Goal: Task Accomplishment & Management: Manage account settings

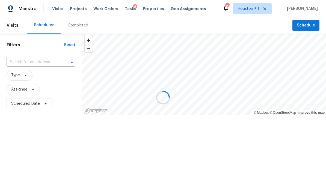
click at [77, 7] on div at bounding box center [163, 97] width 326 height 195
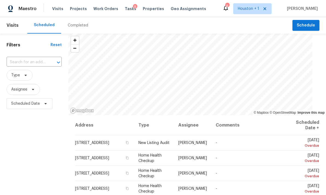
click at [75, 4] on div "Visits Projects Work Orders Tasks 8 Properties Geo Assignments" at bounding box center [132, 8] width 161 height 11
click at [72, 9] on span "Projects" at bounding box center [78, 8] width 17 height 5
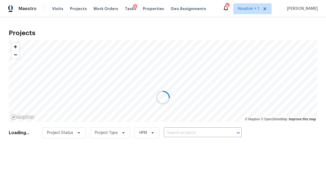
click at [200, 136] on div at bounding box center [163, 97] width 326 height 195
click at [212, 135] on div at bounding box center [163, 97] width 326 height 195
click at [205, 132] on div at bounding box center [163, 97] width 326 height 195
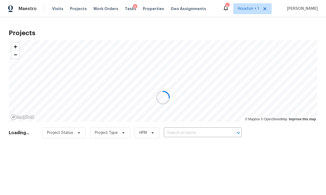
click at [199, 133] on div at bounding box center [163, 97] width 326 height 195
click at [204, 135] on input "text" at bounding box center [195, 133] width 63 height 8
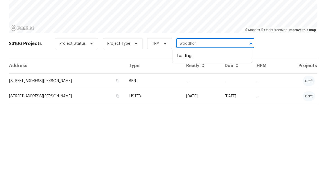
type input "woodhorn"
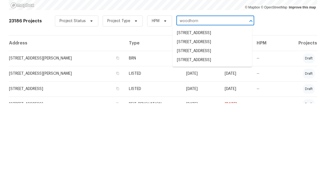
scroll to position [18, 0]
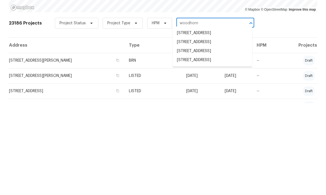
click at [231, 139] on li "15415 Woodhorn Dr, Houston, TX 77062" at bounding box center [213, 143] width 80 height 9
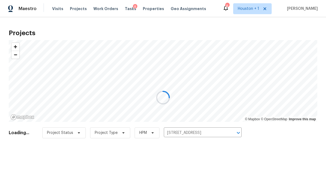
click at [231, 57] on div at bounding box center [163, 97] width 326 height 195
click at [177, 172] on div at bounding box center [163, 97] width 326 height 195
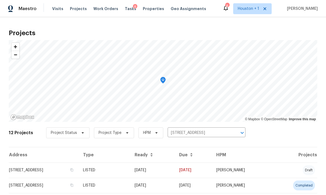
click at [175, 172] on td "09/04/25" at bounding box center [152, 170] width 45 height 15
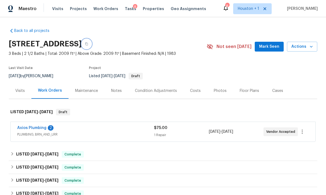
click at [92, 45] on button "button" at bounding box center [87, 44] width 10 height 10
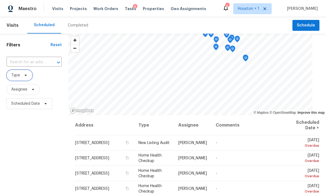
click at [18, 79] on span "Type" at bounding box center [20, 75] width 26 height 11
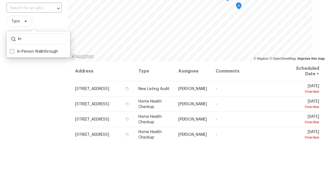
type input "In-"
click at [19, 103] on label "In-Person Walkthrough" at bounding box center [34, 105] width 48 height 5
click at [13, 103] on input "In-Person Walkthrough" at bounding box center [12, 105] width 4 height 4
checkbox input "true"
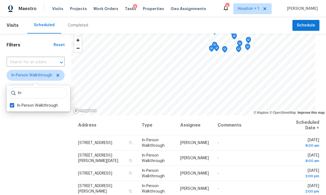
click at [28, 160] on div "Filters Reset ​ In-Person Walkthrough Assignee Scheduled Date" at bounding box center [35, 153] width 71 height 238
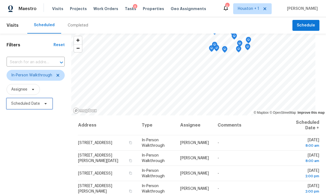
click at [18, 106] on span "Scheduled Date" at bounding box center [25, 103] width 29 height 5
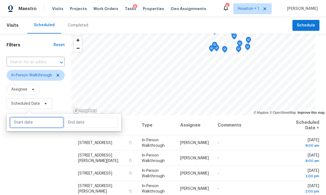
click at [26, 127] on input "text" at bounding box center [37, 122] width 54 height 11
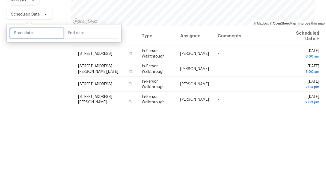
select select "8"
select select "2025"
select select "9"
select select "2025"
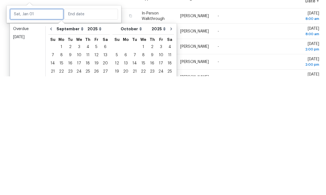
scroll to position [8, 0]
click at [69, 171] on div "9" at bounding box center [70, 175] width 9 height 8
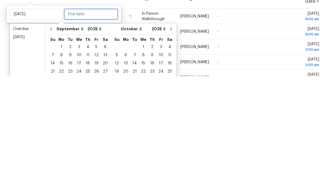
type input "[DATE]"
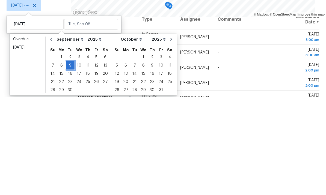
click at [72, 160] on div "9" at bounding box center [70, 164] width 9 height 8
type input "[DATE]"
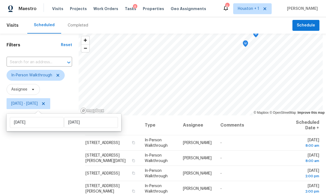
click at [25, 176] on div "Filters Reset ​ In-Person Walkthrough Assignee Tue, Sep 09 - Tue, Sep 09" at bounding box center [39, 153] width 79 height 238
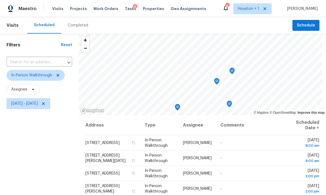
click at [231, 69] on icon "Map marker" at bounding box center [232, 71] width 5 height 6
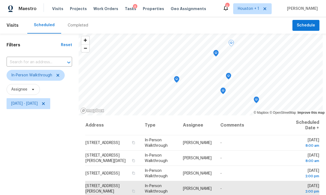
click at [228, 77] on icon "Map marker" at bounding box center [228, 76] width 5 height 6
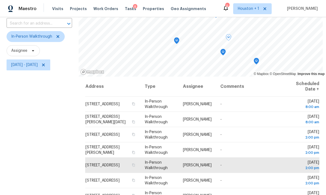
scroll to position [39, 0]
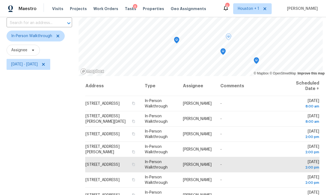
click at [254, 63] on icon "Map marker" at bounding box center [256, 60] width 5 height 7
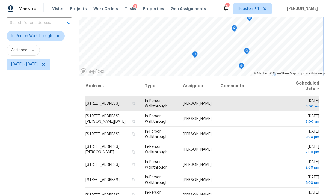
click at [233, 30] on icon "Map marker" at bounding box center [234, 28] width 5 height 6
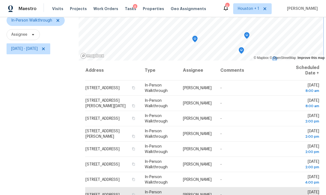
scroll to position [49, 0]
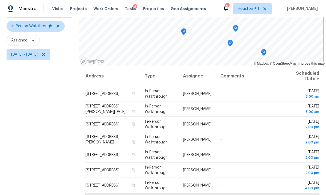
click at [229, 42] on icon "Map marker" at bounding box center [230, 42] width 3 height 1
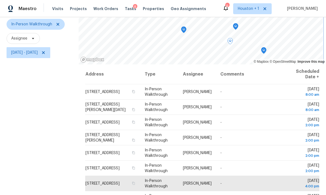
scroll to position [50, 0]
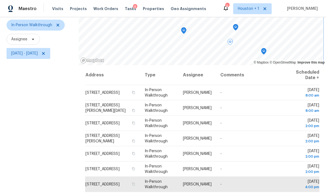
click at [236, 28] on icon "Map marker" at bounding box center [235, 27] width 5 height 6
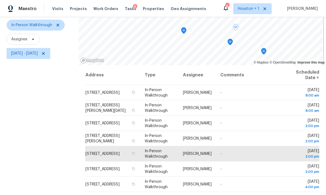
scroll to position [48, 0]
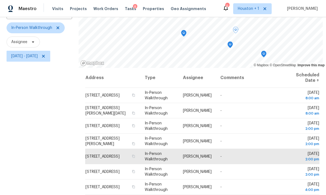
click at [0, 0] on icon at bounding box center [0, 0] width 0 height 0
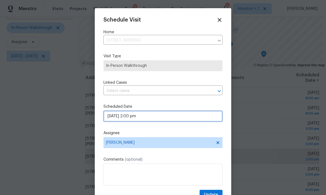
click at [172, 122] on input "09/09/2025 2:00 pm" at bounding box center [163, 116] width 119 height 11
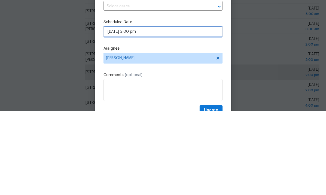
select select "pm"
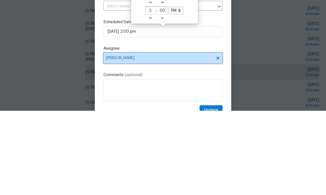
click at [191, 141] on span "[PERSON_NAME]" at bounding box center [159, 143] width 107 height 4
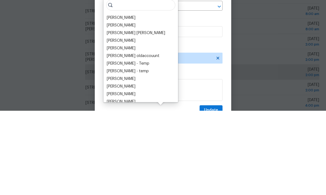
scroll to position [21, 0]
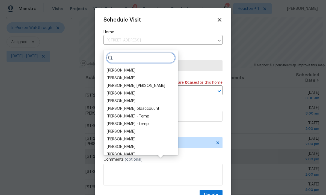
click at [140, 52] on input "search" at bounding box center [140, 57] width 69 height 11
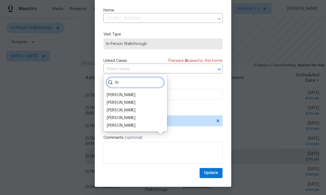
scroll to position [11, 0]
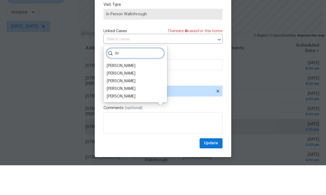
type input "Jo"
click at [125, 108] on div "[PERSON_NAME]" at bounding box center [121, 110] width 29 height 5
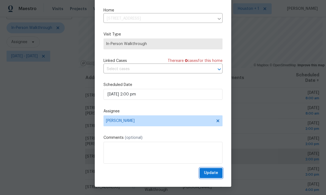
click at [210, 173] on span "Update" at bounding box center [211, 173] width 14 height 7
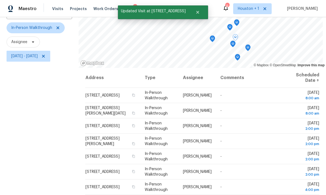
click at [247, 45] on icon "Map marker" at bounding box center [248, 48] width 5 height 6
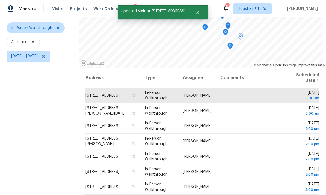
click at [231, 43] on icon "Map marker" at bounding box center [230, 46] width 5 height 6
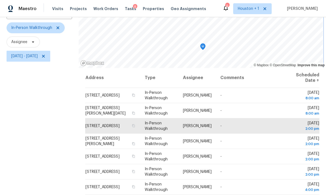
click at [201, 44] on icon "Map marker" at bounding box center [203, 47] width 5 height 6
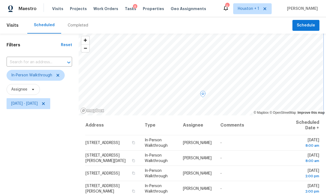
scroll to position [0, 0]
click at [254, 76] on icon "Map marker" at bounding box center [256, 79] width 5 height 6
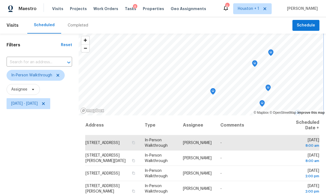
click at [254, 61] on icon "Map marker" at bounding box center [255, 64] width 5 height 6
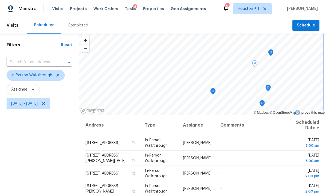
click at [211, 89] on icon "Map marker" at bounding box center [213, 92] width 5 height 6
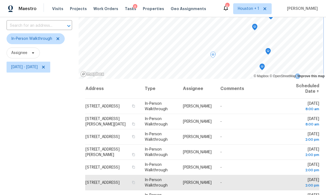
scroll to position [13, 0]
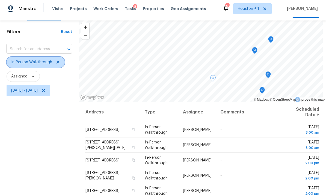
click at [57, 60] on icon at bounding box center [58, 62] width 4 height 4
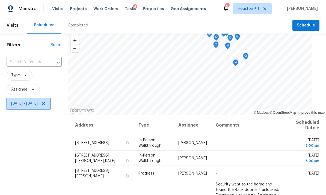
click at [46, 102] on icon at bounding box center [43, 104] width 4 height 4
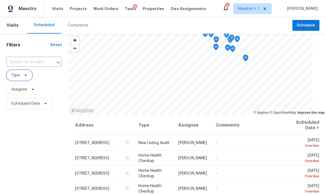
click at [20, 71] on span "Type" at bounding box center [20, 75] width 26 height 11
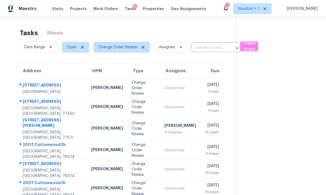
scroll to position [15, 0]
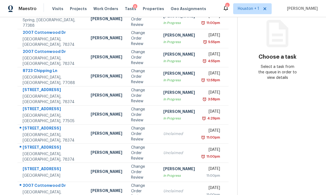
click at [38, 112] on div "6719 Trimstone Dr" at bounding box center [52, 109] width 59 height 7
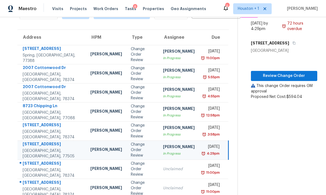
scroll to position [22, 0]
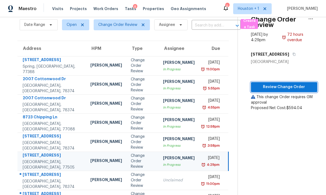
click at [290, 86] on span "Review Change Order" at bounding box center [285, 87] width 58 height 7
click at [35, 125] on div "Houston, TX, 77088" at bounding box center [52, 126] width 59 height 11
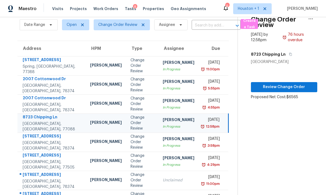
click at [35, 106] on div "Portland, TX, 78374" at bounding box center [52, 107] width 59 height 11
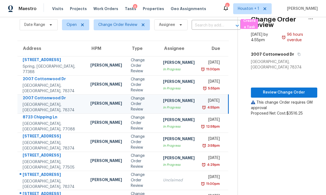
click at [32, 64] on div "21410 Meadowhill Dr" at bounding box center [52, 60] width 59 height 7
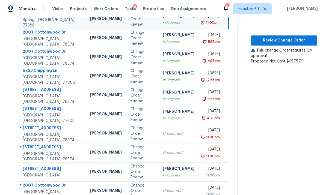
scroll to position [69, 0]
click at [30, 172] on div "4822 S Fairfax Village Cir" at bounding box center [52, 169] width 59 height 7
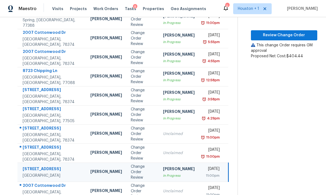
scroll to position [21, 0]
click at [290, 32] on span "Review Change Order" at bounding box center [285, 35] width 58 height 7
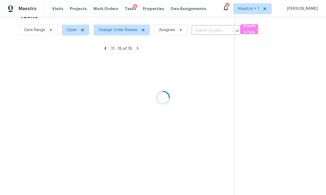
scroll to position [17, 0]
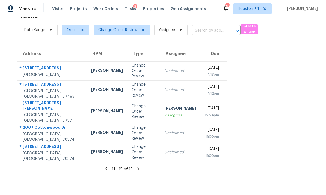
click at [30, 82] on div "2222 Princess Snow Cir" at bounding box center [53, 85] width 60 height 7
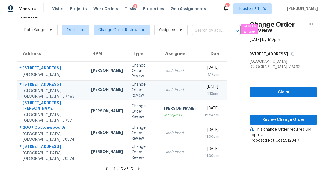
click at [95, 62] on td "Joseph Wolfe" at bounding box center [107, 71] width 40 height 19
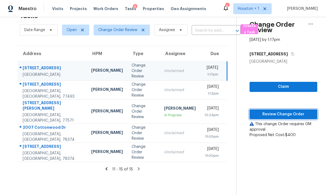
click at [287, 111] on span "Review Change Order" at bounding box center [283, 114] width 59 height 7
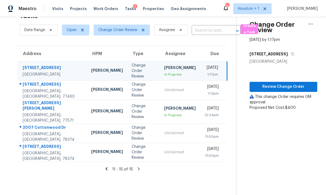
click at [39, 82] on div "2222 Princess Snow Cir" at bounding box center [53, 85] width 60 height 7
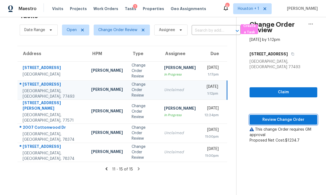
click at [276, 117] on span "Review Change Order" at bounding box center [283, 120] width 59 height 7
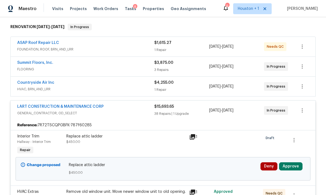
scroll to position [85, 0]
click at [295, 168] on button "Approve" at bounding box center [291, 167] width 24 height 8
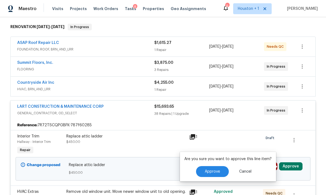
click at [203, 173] on button "Approve" at bounding box center [212, 171] width 33 height 11
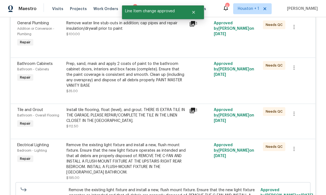
scroll to position [132, 0]
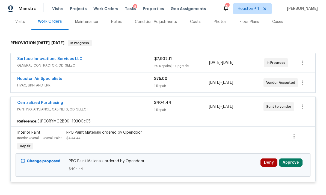
scroll to position [105, 0]
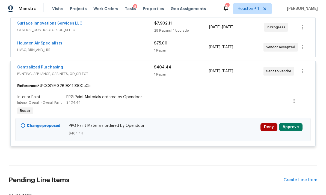
click at [299, 126] on button "Approve" at bounding box center [291, 127] width 24 height 8
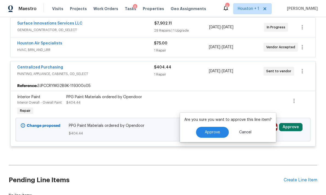
click at [299, 131] on button "Approve" at bounding box center [291, 127] width 24 height 8
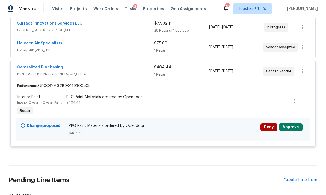
click at [299, 127] on button "Approve" at bounding box center [291, 127] width 24 height 8
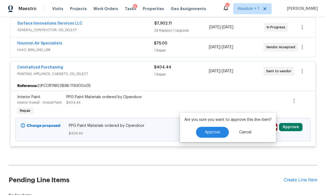
click at [202, 130] on button "Approve" at bounding box center [212, 132] width 33 height 11
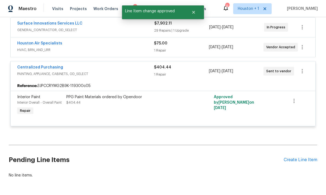
scroll to position [104, 0]
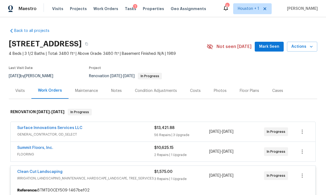
scroll to position [95, 0]
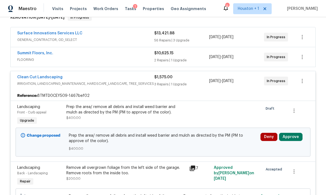
click at [295, 139] on button "Approve" at bounding box center [291, 137] width 24 height 8
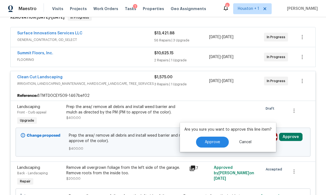
click at [217, 146] on button "Approve" at bounding box center [212, 142] width 33 height 11
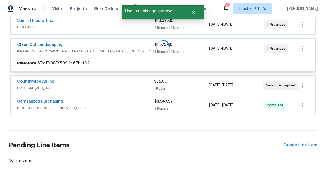
scroll to position [112, 0]
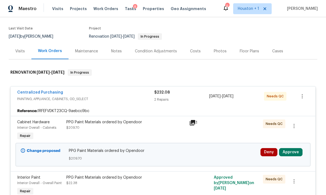
scroll to position [76, 0]
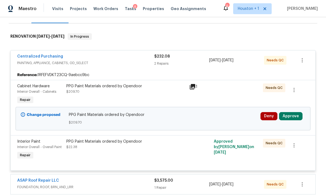
click at [299, 115] on button "Approve" at bounding box center [291, 116] width 24 height 8
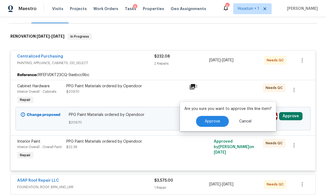
click at [215, 125] on button "Approve" at bounding box center [212, 121] width 33 height 11
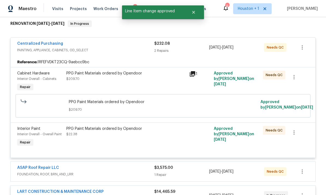
scroll to position [179, 0]
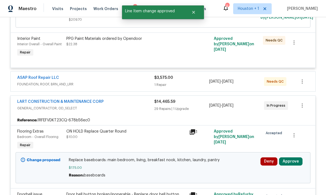
click at [299, 160] on button "Approve" at bounding box center [291, 162] width 24 height 8
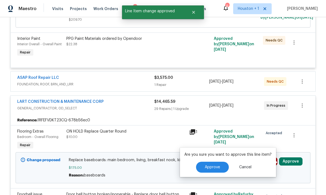
click at [218, 173] on button "Approve" at bounding box center [212, 167] width 33 height 11
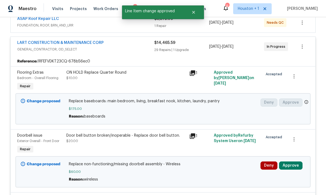
scroll to position [300, 0]
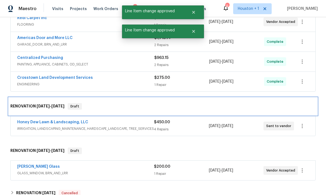
click at [296, 104] on div "RENOVATION 8/28/25 - 9/17/25 Draft" at bounding box center [163, 106] width 306 height 7
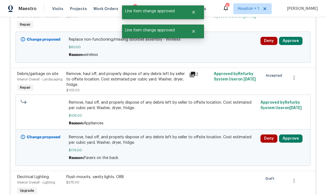
click at [297, 140] on button "Approve" at bounding box center [291, 139] width 24 height 8
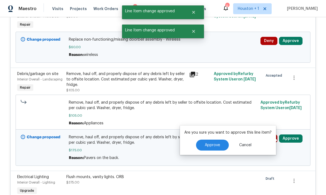
click at [218, 142] on button "Approve" at bounding box center [212, 145] width 33 height 11
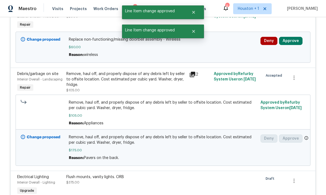
click at [299, 43] on button "Approve" at bounding box center [291, 41] width 24 height 8
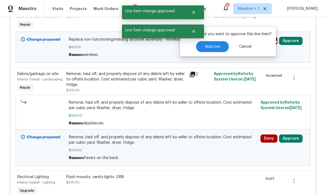
click at [215, 50] on button "Approve" at bounding box center [212, 46] width 33 height 11
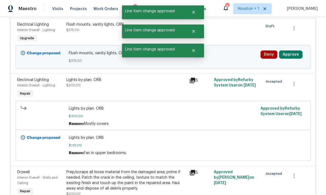
scroll to position [389, 0]
click at [297, 53] on button "Approve" at bounding box center [291, 55] width 24 height 8
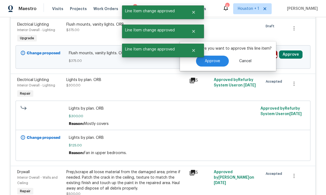
click at [212, 59] on span "Approve" at bounding box center [212, 61] width 15 height 4
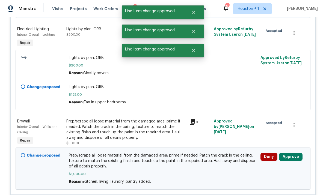
click at [298, 159] on button "Approve" at bounding box center [291, 157] width 24 height 8
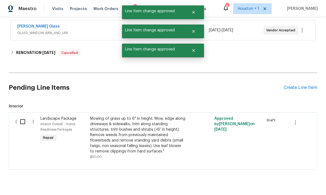
scroll to position [432, 0]
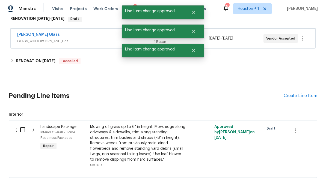
click at [215, 164] on div "Approved by Steven Rosas on 9/3/2025" at bounding box center [238, 146] width 50 height 47
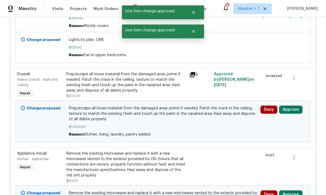
click at [297, 113] on button "Approve" at bounding box center [291, 110] width 24 height 8
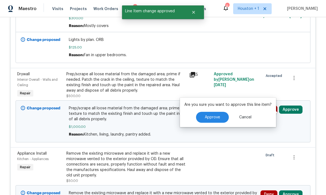
click at [207, 113] on button "Approve" at bounding box center [212, 117] width 33 height 11
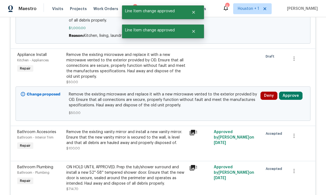
click at [296, 100] on button "Approve" at bounding box center [291, 96] width 24 height 8
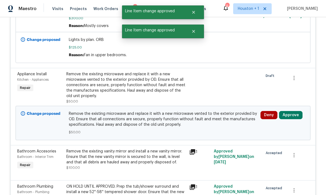
click at [292, 119] on button "Approve" at bounding box center [291, 115] width 24 height 8
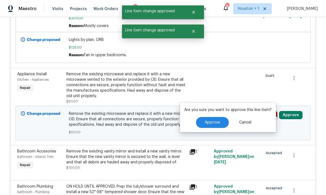
click at [221, 122] on button "Approve" at bounding box center [212, 122] width 33 height 11
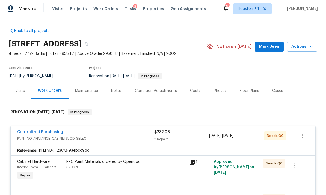
scroll to position [0, 0]
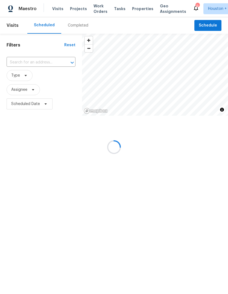
click at [19, 62] on input "text" at bounding box center [34, 62] width 54 height 8
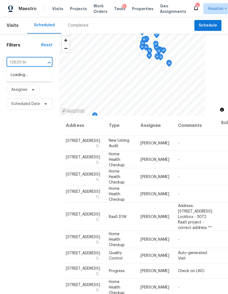
type input "12620 bri"
click at [25, 80] on li "[STREET_ADDRESS]" at bounding box center [29, 75] width 46 height 9
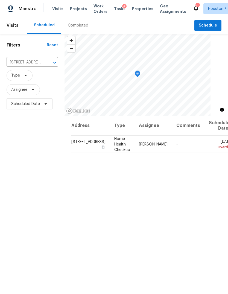
click at [0, 0] on icon at bounding box center [0, 0] width 0 height 0
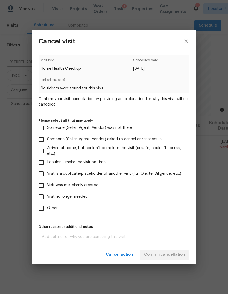
click at [46, 175] on input "Visit is a duplicate/placeholder of another visit (Full Onsite, Diligence, etc.)" at bounding box center [41, 173] width 11 height 11
checkbox input "true"
click at [46, 196] on input "Visit no longer needed" at bounding box center [41, 196] width 11 height 11
checkbox input "true"
click at [161, 233] on div "x Other reason or additional notes" at bounding box center [114, 236] width 151 height 13
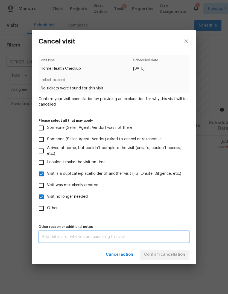
scroll to position [21, 0]
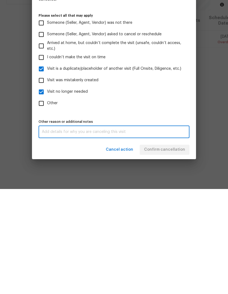
type textarea "K"
click at [47, 168] on input "Visit is a duplicate/placeholder of another visit (Full Onsite, Diligence, etc.)" at bounding box center [41, 173] width 11 height 11
checkbox input "false"
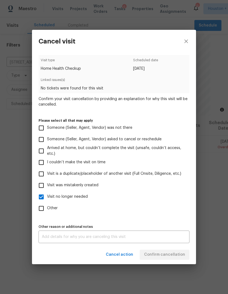
click at [42, 185] on input "Visit was mistakenly created" at bounding box center [41, 185] width 11 height 11
checkbox input "true"
click at [171, 250] on div "Cancel action Confirm cancellation" at bounding box center [114, 254] width 164 height 19
click at [172, 236] on textarea at bounding box center [114, 237] width 144 height 4
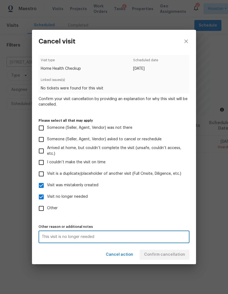
type textarea "This visit is no longer needed"
click at [175, 255] on div "Cancel action Confirm cancellation" at bounding box center [114, 254] width 164 height 19
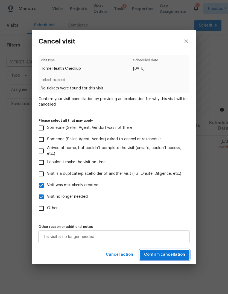
click at [175, 255] on span "Confirm cancellation" at bounding box center [164, 254] width 41 height 7
